Goal: Task Accomplishment & Management: Complete application form

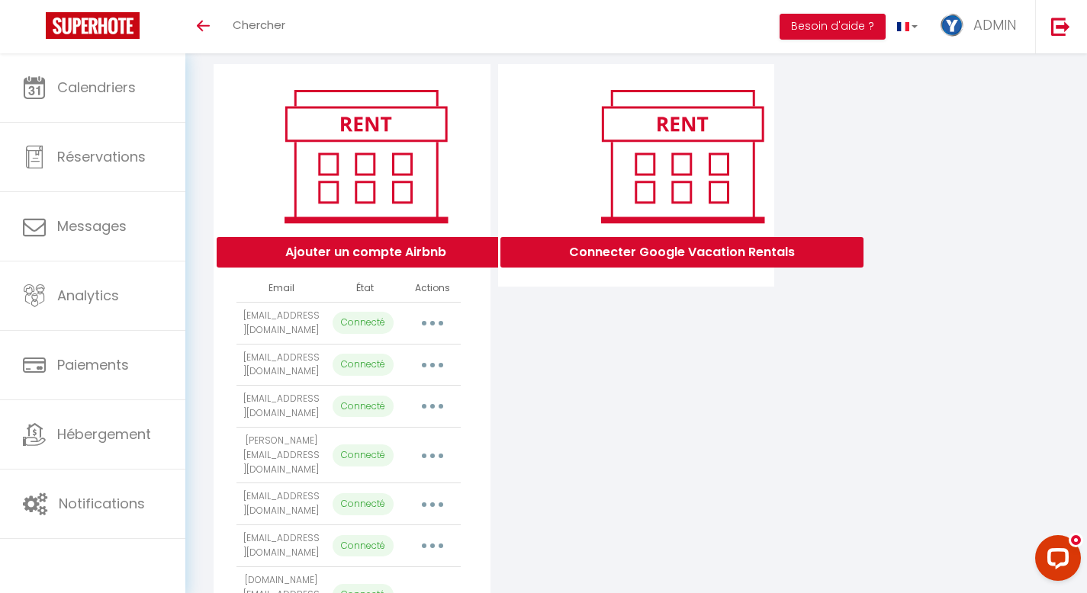
scroll to position [156, 0]
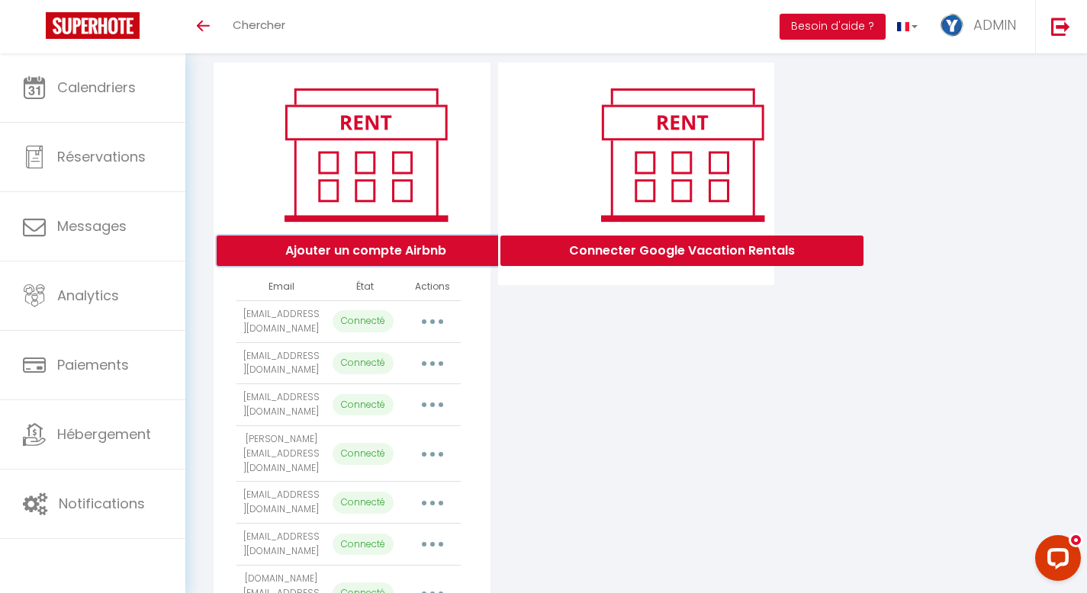
click at [359, 266] on button "Ajouter un compte Airbnb" at bounding box center [366, 251] width 298 height 31
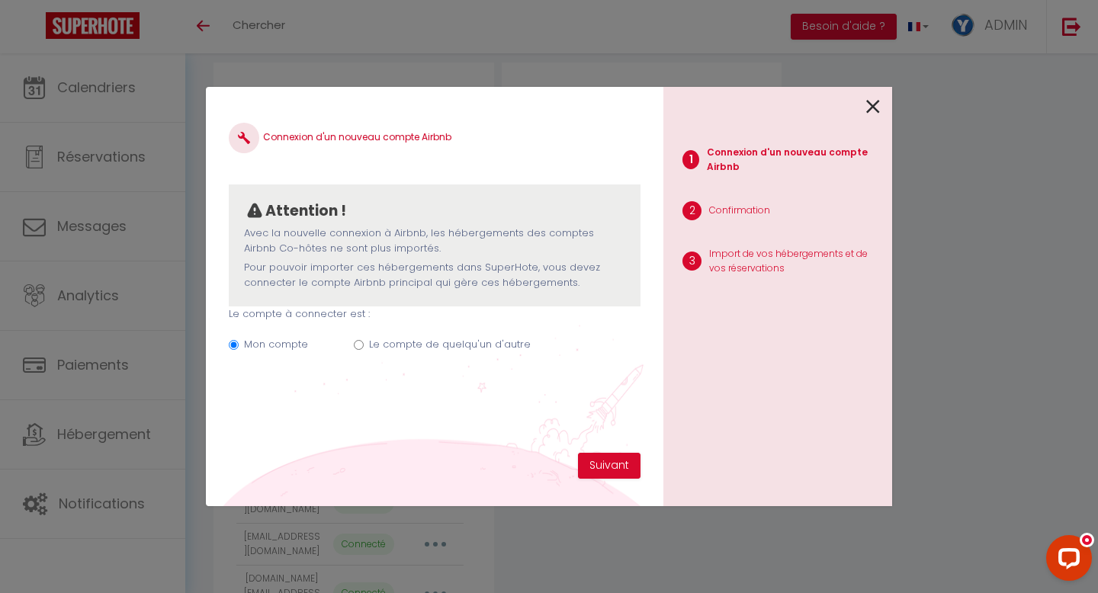
click at [429, 339] on label "Le compte de quelqu'un d'autre" at bounding box center [450, 344] width 162 height 15
click at [364, 340] on input "Le compte de quelqu'un d'autre" at bounding box center [359, 345] width 10 height 10
radio input "true"
radio input "false"
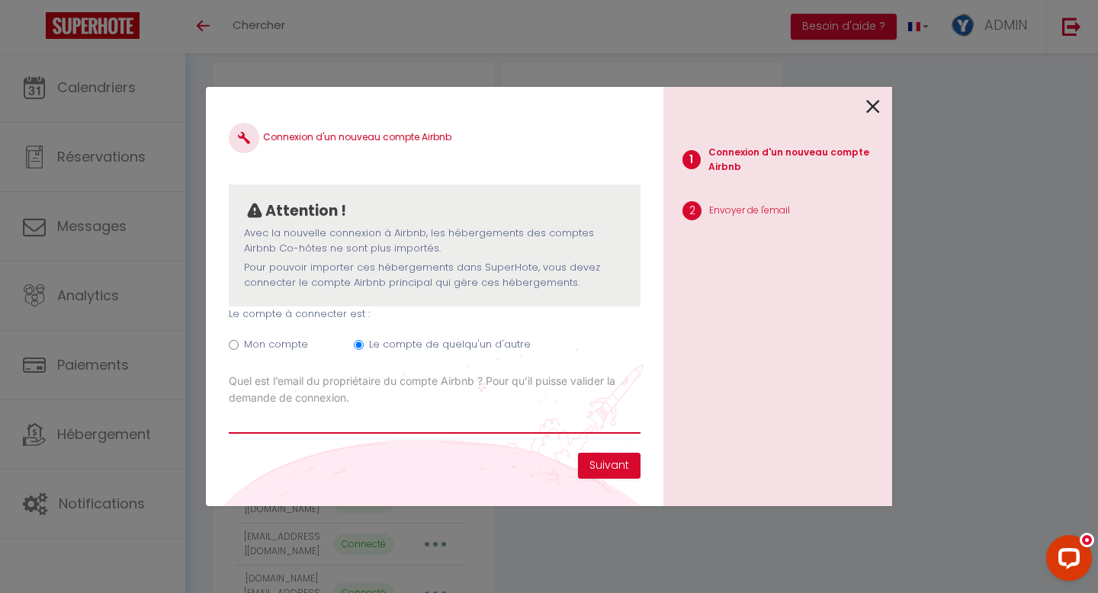
click at [302, 423] on input "Email connexion Airbnb" at bounding box center [435, 419] width 412 height 27
paste input "[EMAIL_ADDRESS][DOMAIN_NAME]"
type input "[EMAIL_ADDRESS][DOMAIN_NAME]"
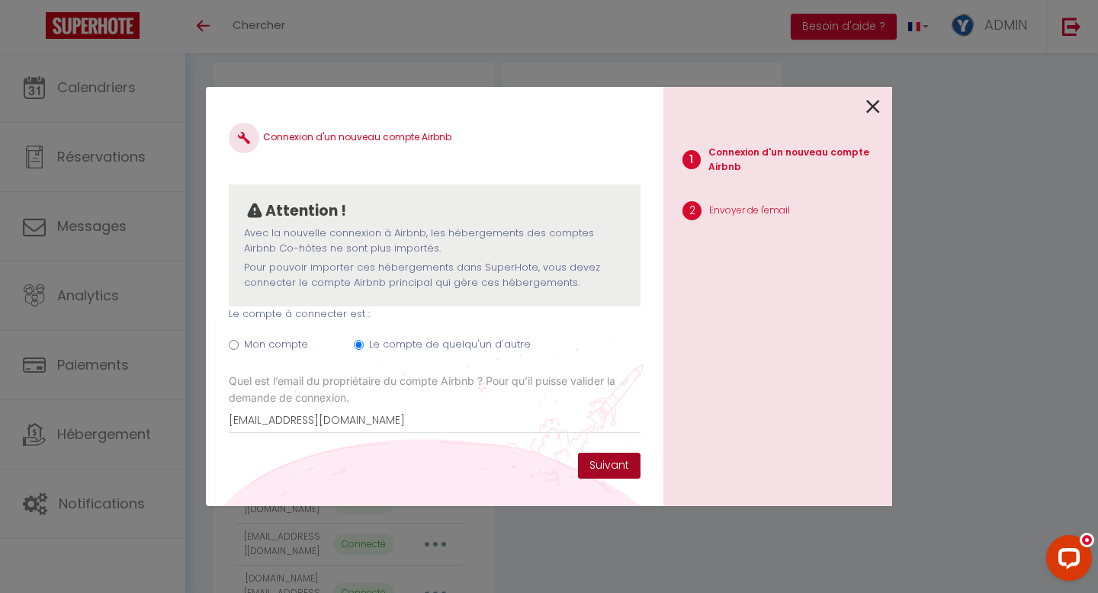
click at [621, 462] on button "Suivant" at bounding box center [609, 466] width 63 height 26
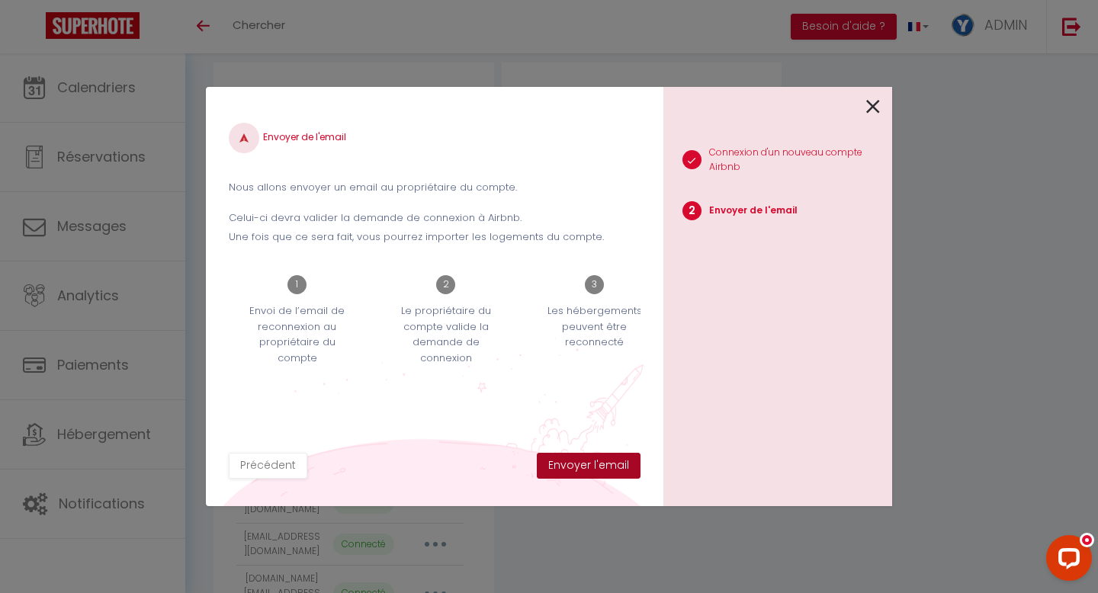
click at [621, 462] on button "Envoyer l'email" at bounding box center [589, 466] width 104 height 26
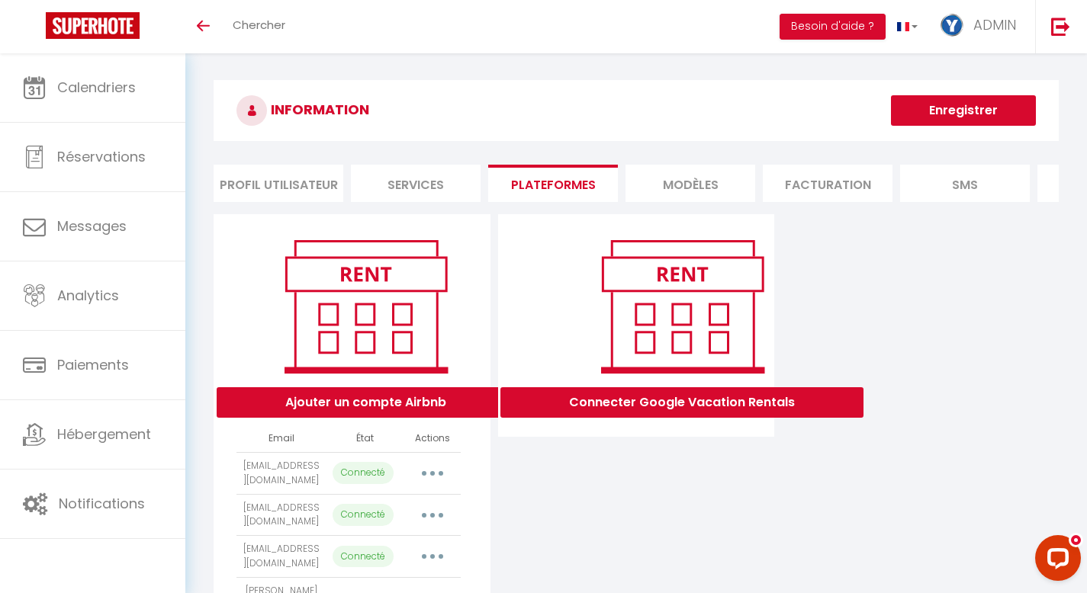
scroll to position [0, 0]
